Goal: Check status

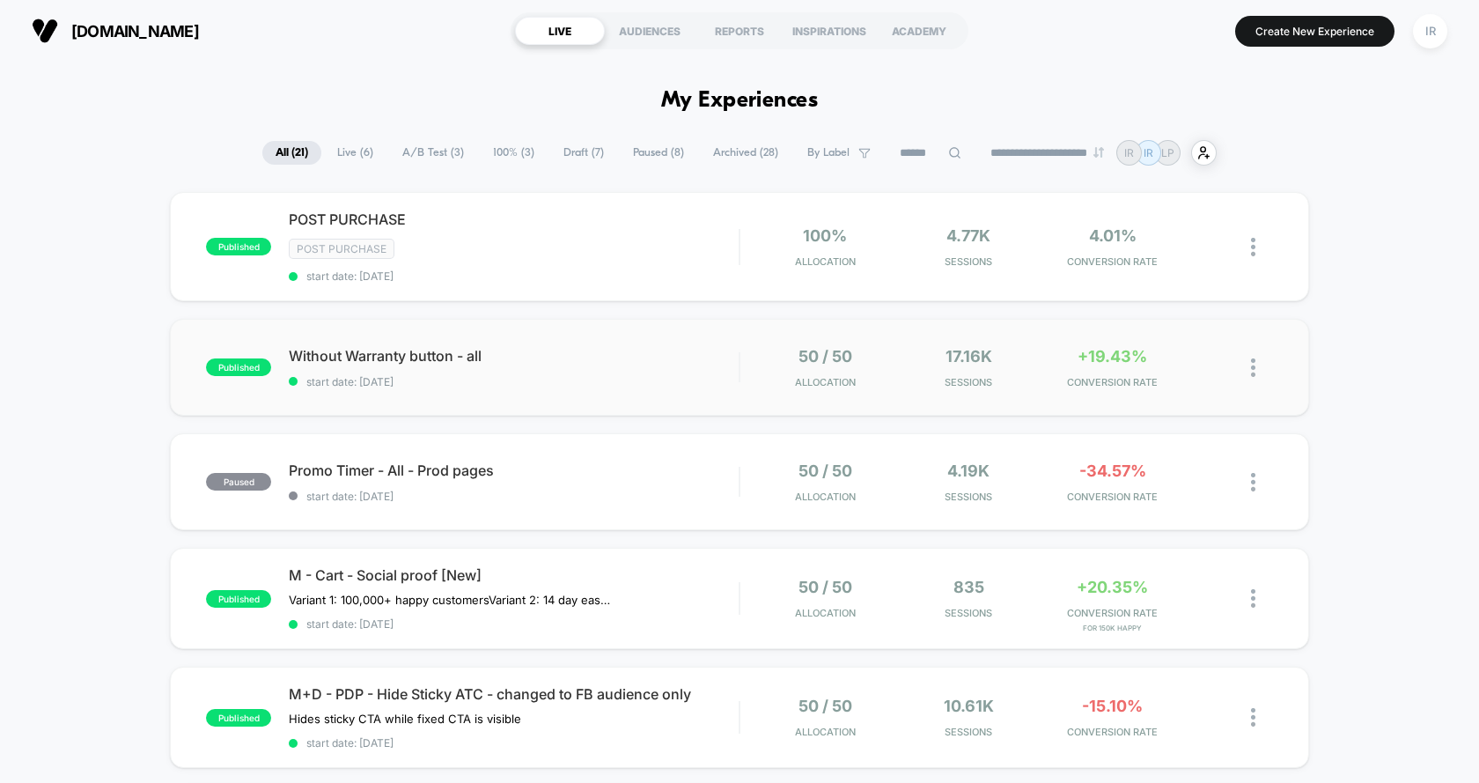
click at [537, 342] on div "published Without Warranty button - all start date: [DATE] 50 / 50 Allocation 1…" at bounding box center [739, 367] width 1139 height 97
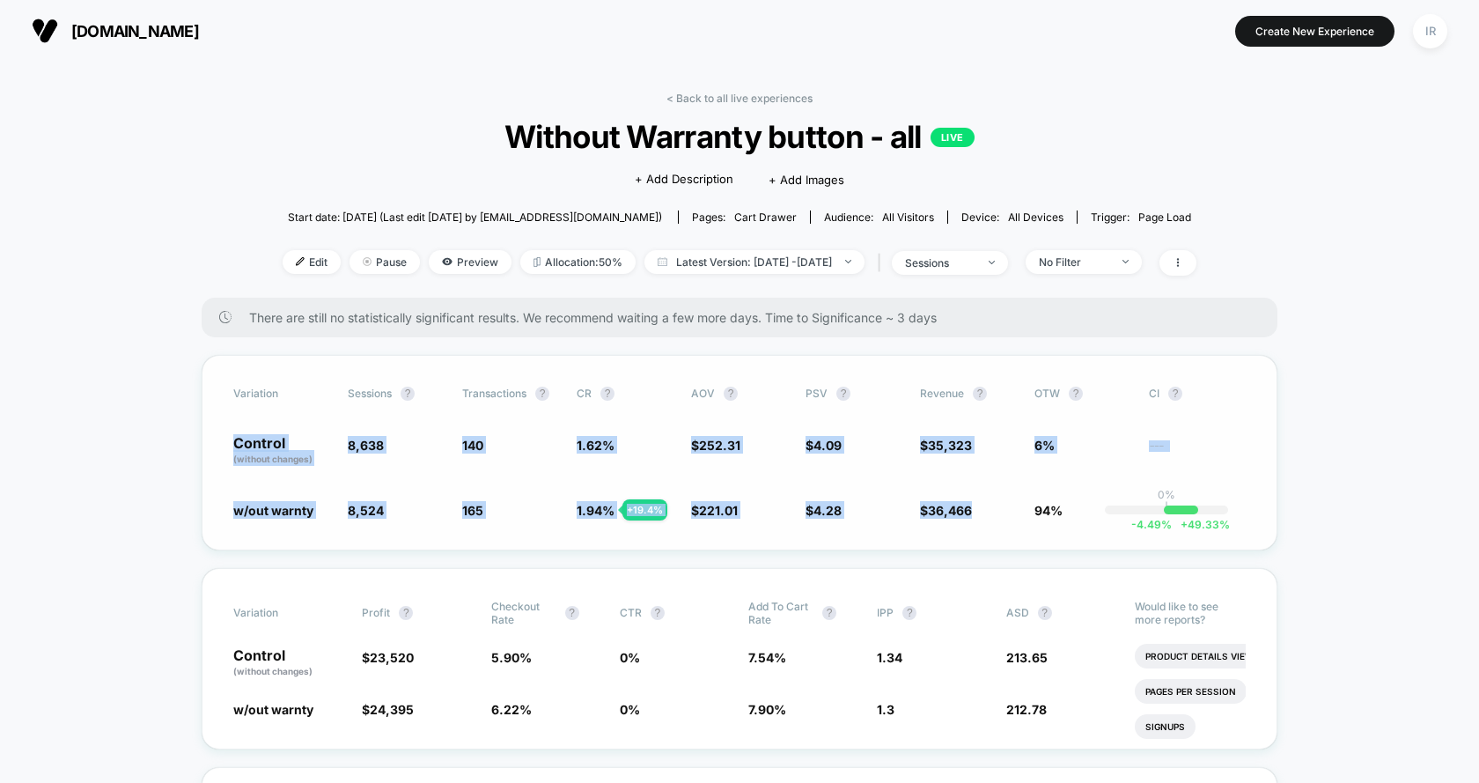
drag, startPoint x: 221, startPoint y: 440, endPoint x: 1007, endPoint y: 532, distance: 791.4
click at [1007, 532] on div "Variation Sessions ? Transactions ? CR ? AOV ? PSV ? Revenue ? OTW ? CI ? Contr…" at bounding box center [740, 452] width 1076 height 195
drag, startPoint x: 914, startPoint y: 442, endPoint x: 1077, endPoint y: 535, distance: 187.7
click at [1079, 536] on div "Variation Sessions ? Transactions ? CR ? AOV ? PSV ? Revenue ? OTW ? CI ? Contr…" at bounding box center [740, 452] width 1076 height 195
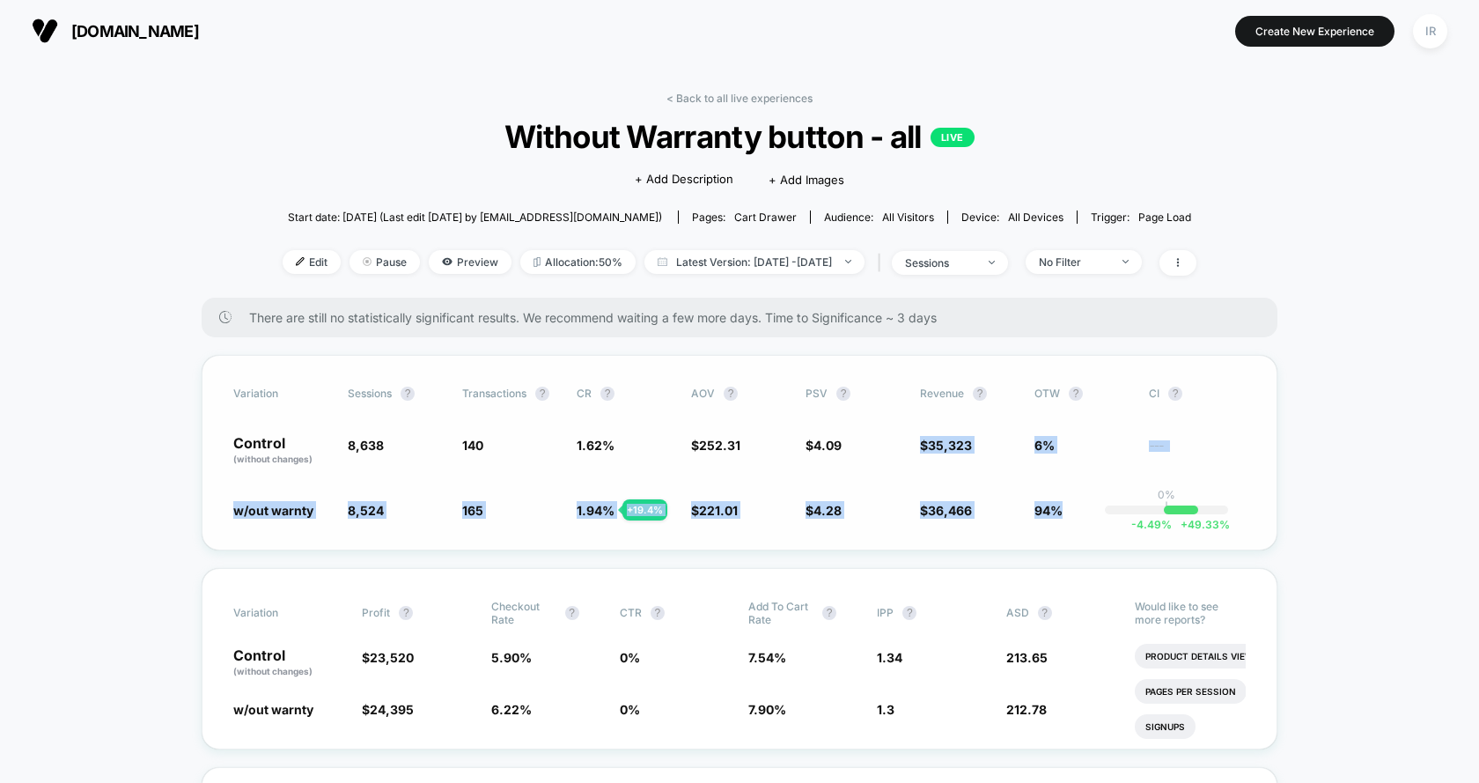
scroll to position [143, 0]
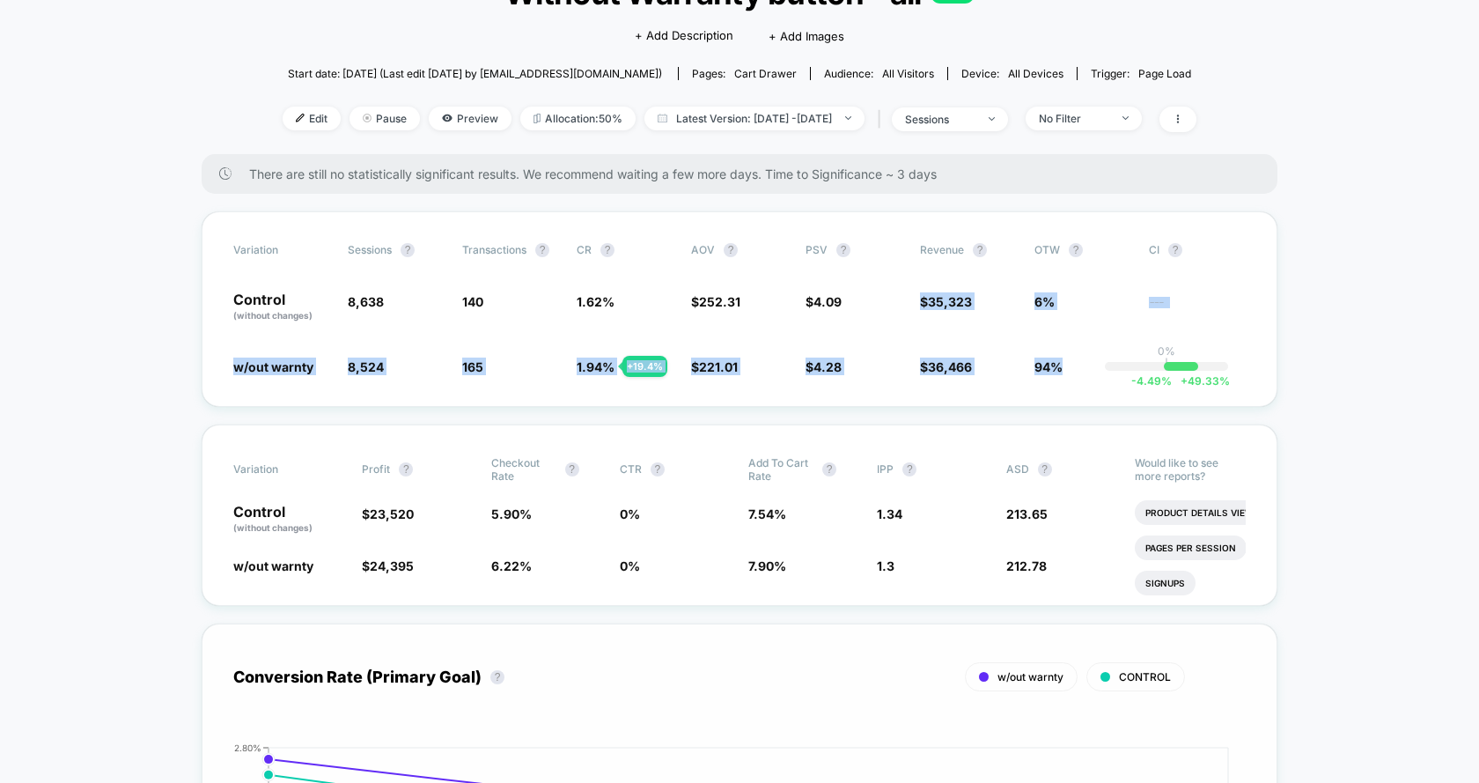
click at [1015, 511] on span "213.65" at bounding box center [1026, 513] width 41 height 15
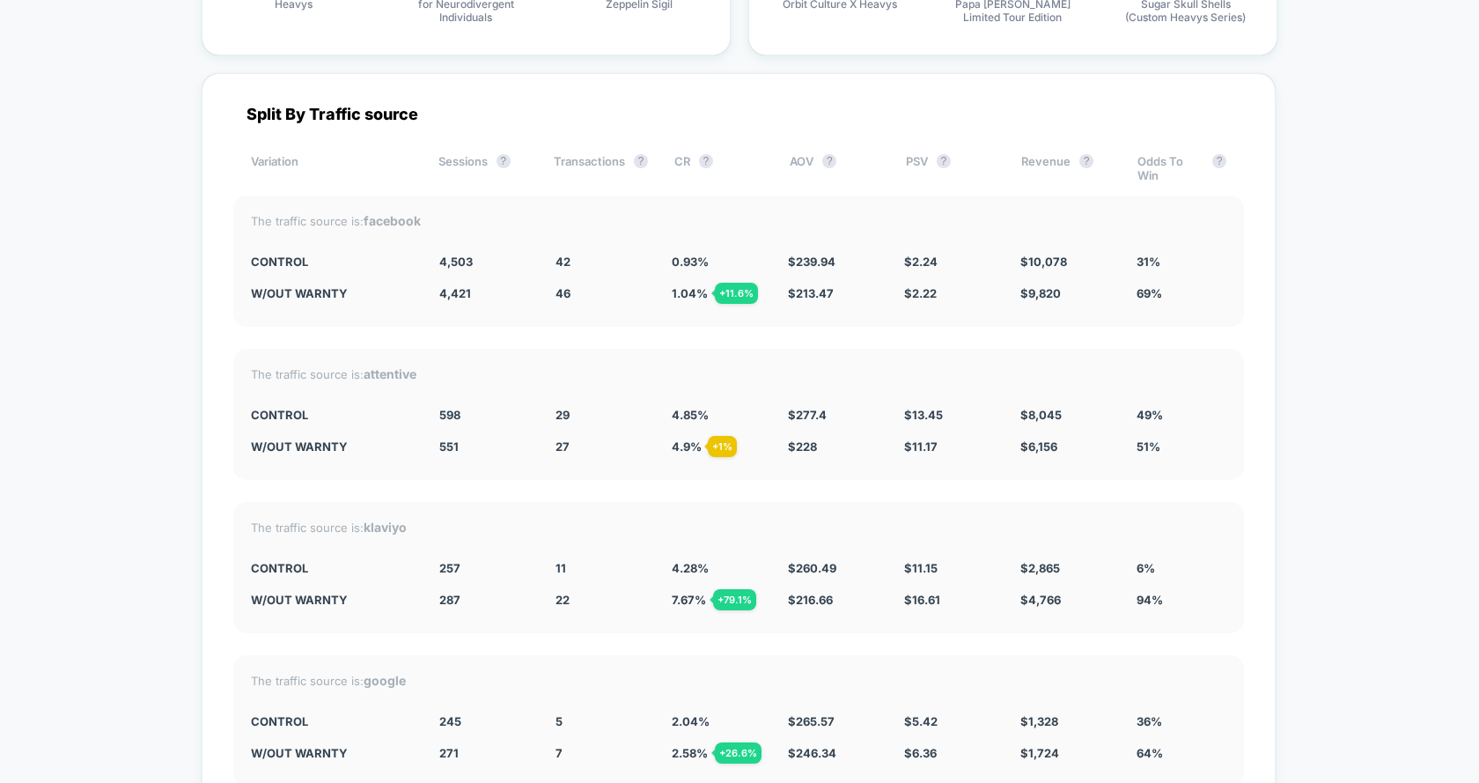
scroll to position [6196, 0]
